Goal: Information Seeking & Learning: Learn about a topic

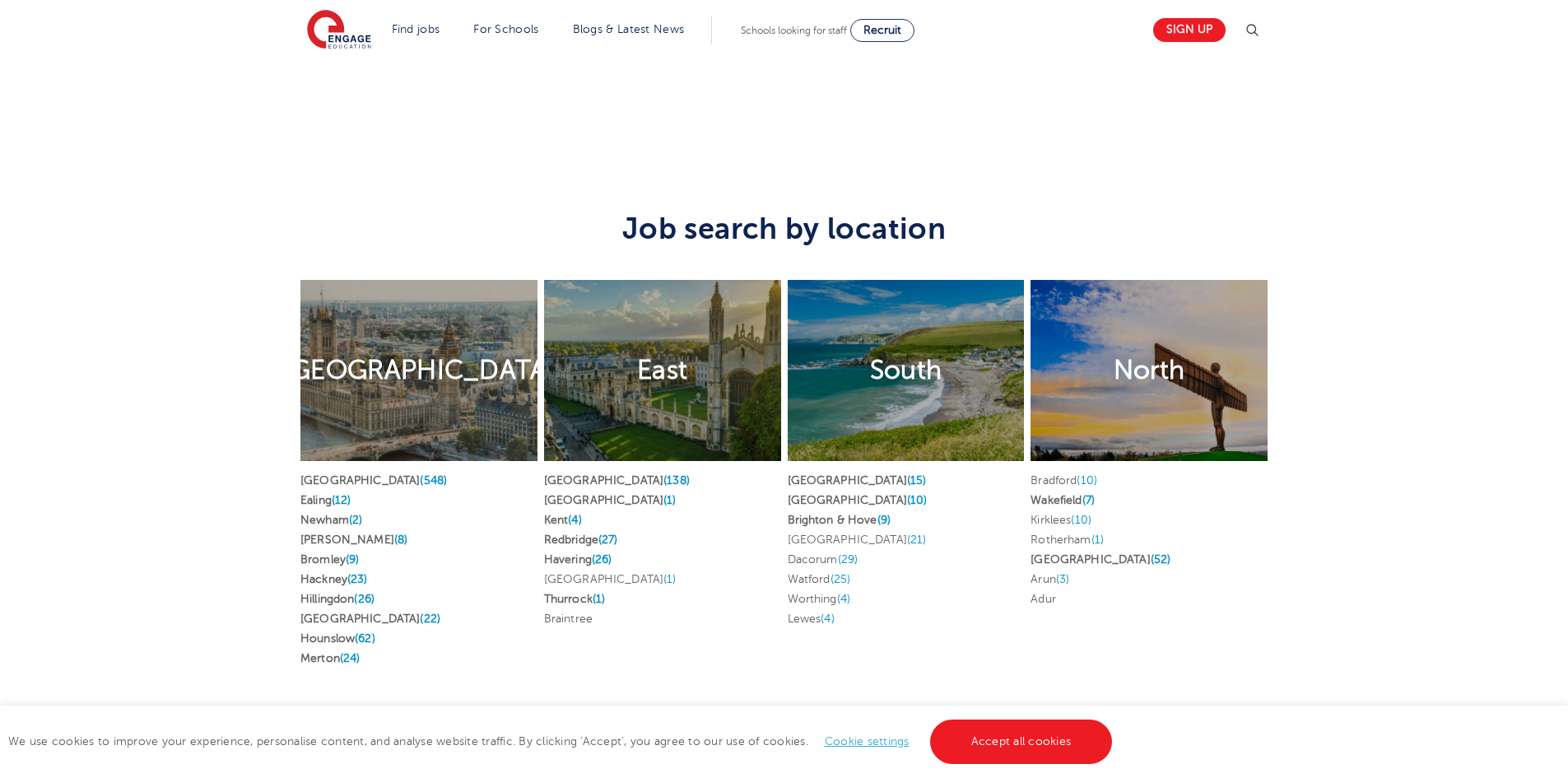
scroll to position [3045, 0]
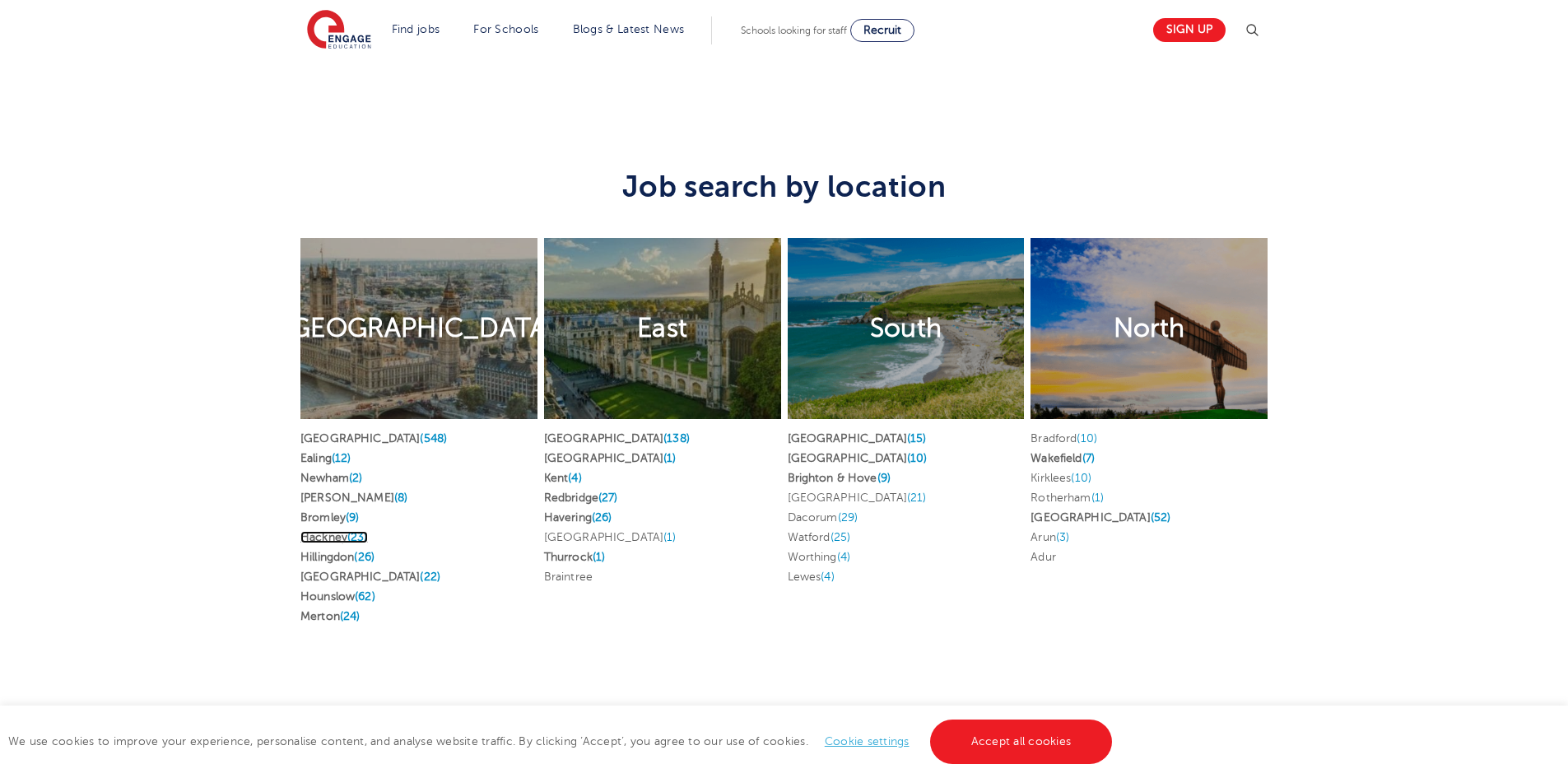
click at [358, 531] on span "(23)" at bounding box center [358, 537] width 21 height 12
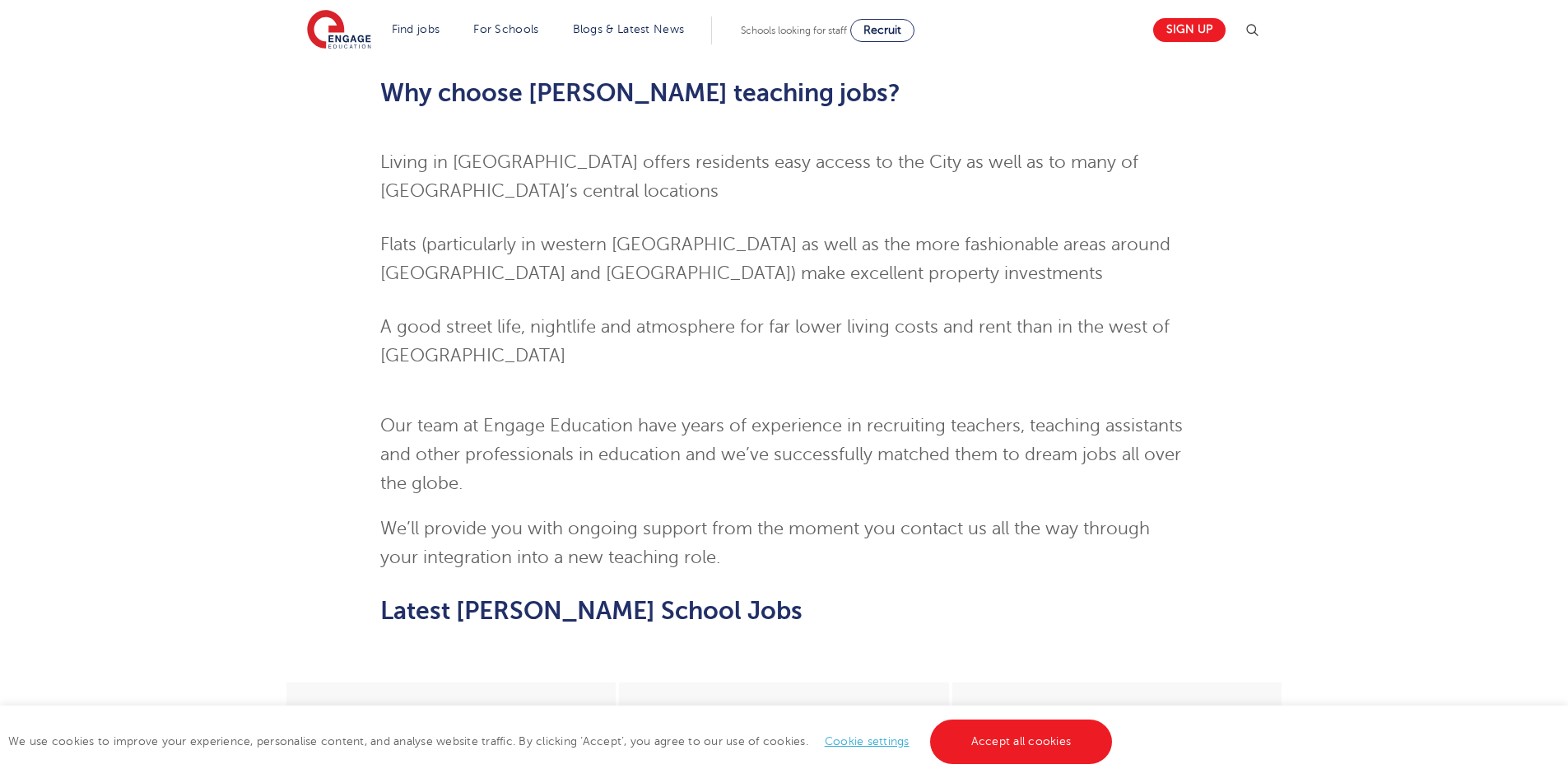
scroll to position [1646, 0]
